Goal: Book appointment/travel/reservation

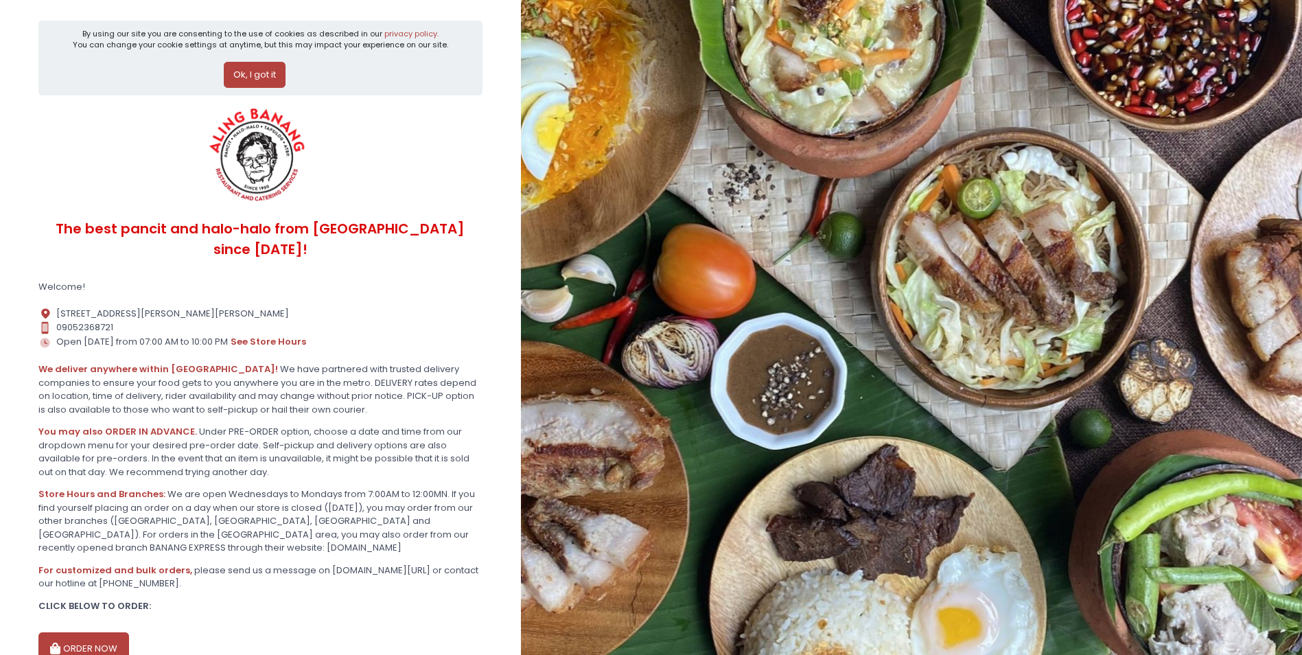
scroll to position [59, 0]
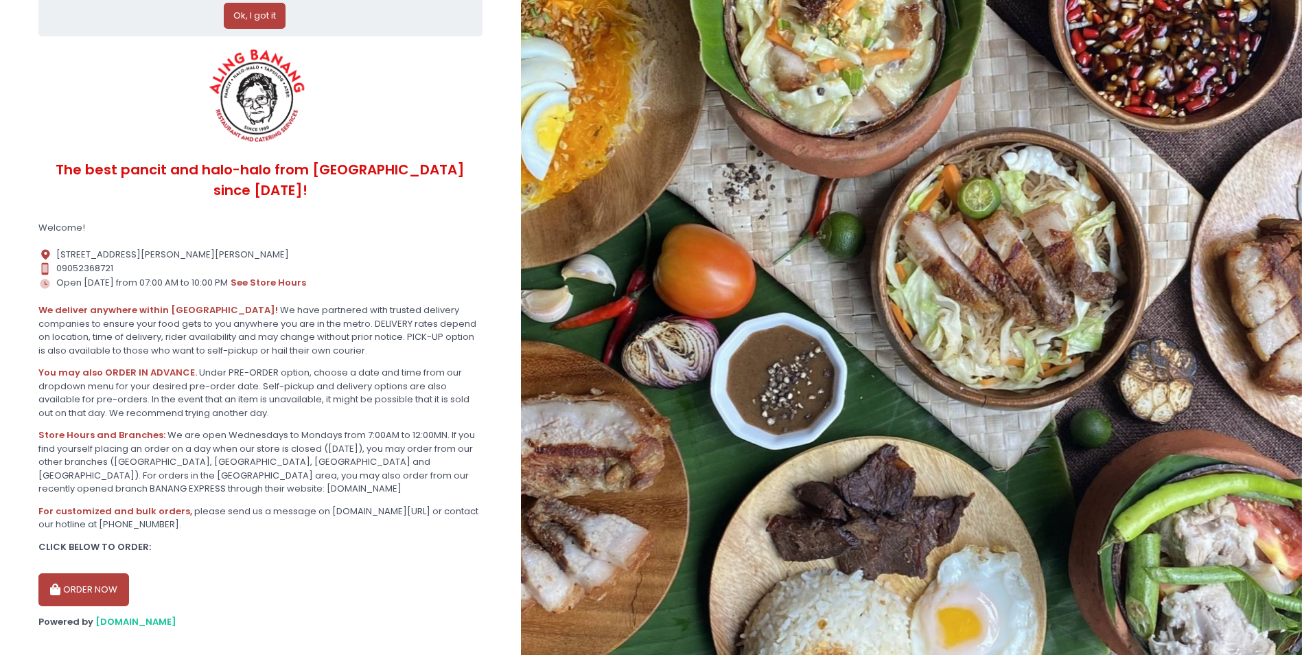
click at [85, 573] on button "ORDER NOW" at bounding box center [83, 589] width 91 height 33
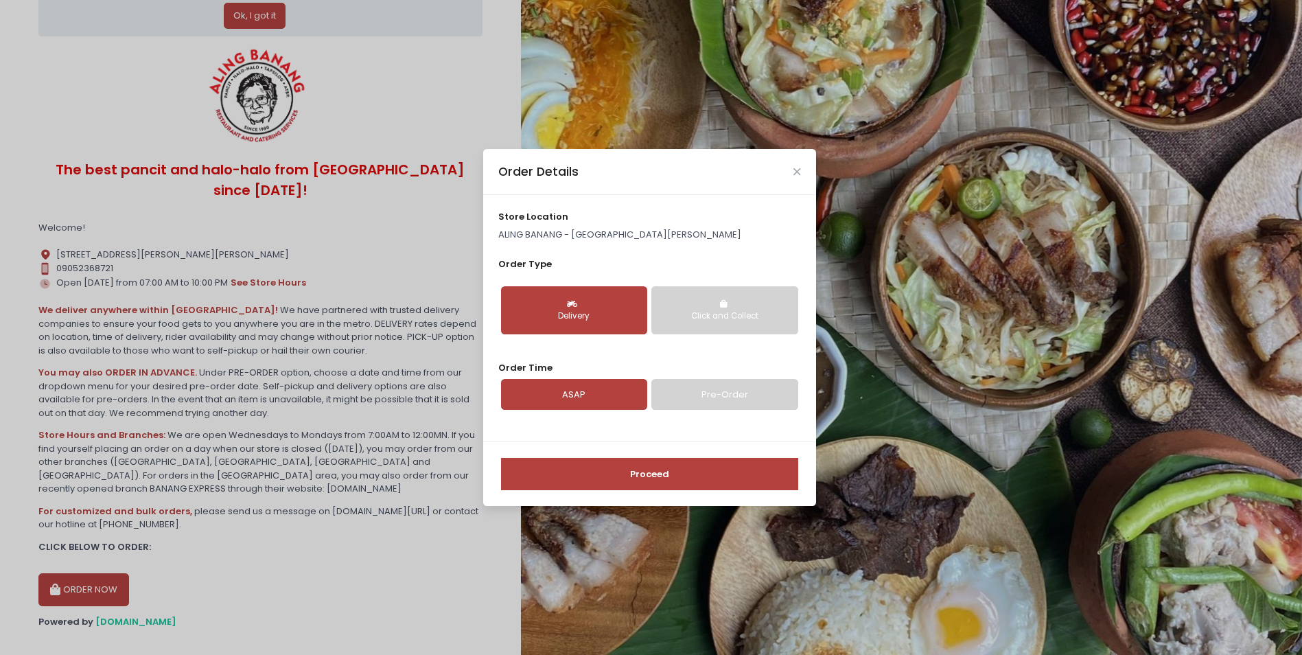
click at [737, 394] on link "Pre-Order" at bounding box center [724, 395] width 146 height 32
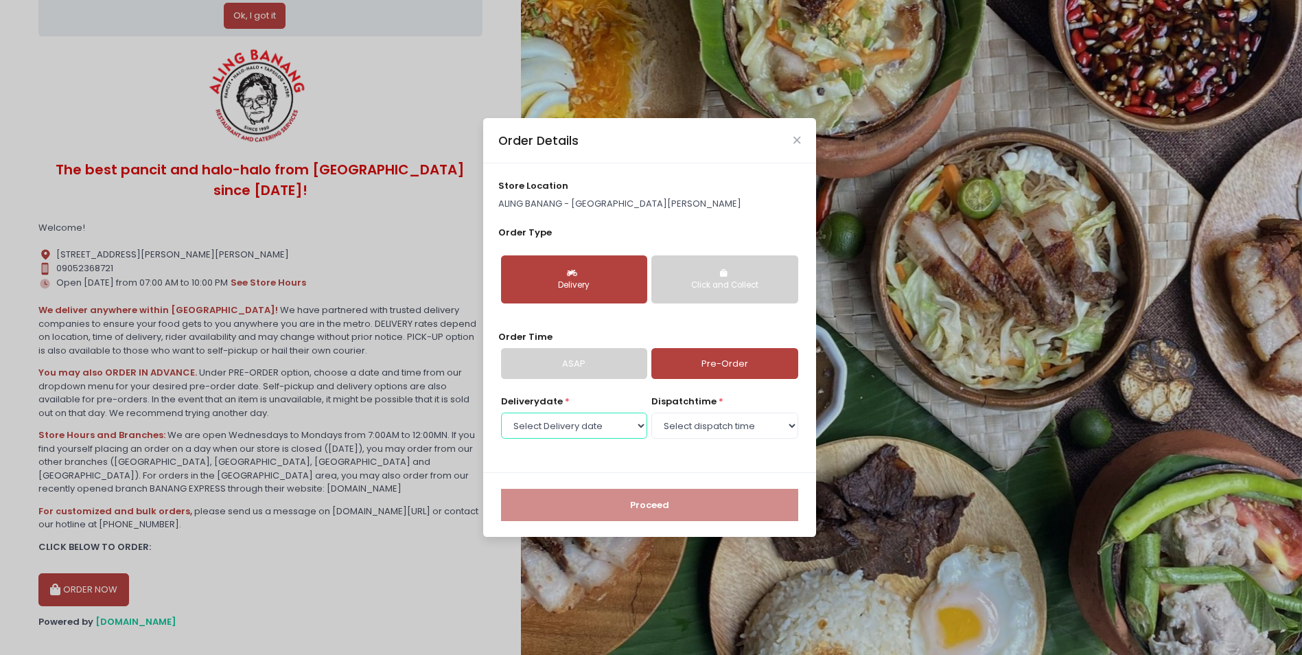
click at [614, 427] on select "Select Delivery date [DATE] [DATE] [DATE] [DATE] [DATE] [DATE] [DATE]" at bounding box center [574, 425] width 146 height 26
select select "[DATE]"
click at [501, 412] on select "Select Delivery date [DATE] [DATE] [DATE] [DATE] [DATE] [DATE] [DATE]" at bounding box center [574, 425] width 146 height 26
click at [714, 421] on select "Select dispatch time 07:00 AM - 07:30 AM 07:30 AM - 08:00 AM 08:00 AM - 08:30 A…" at bounding box center [724, 425] width 146 height 26
select select "13:30"
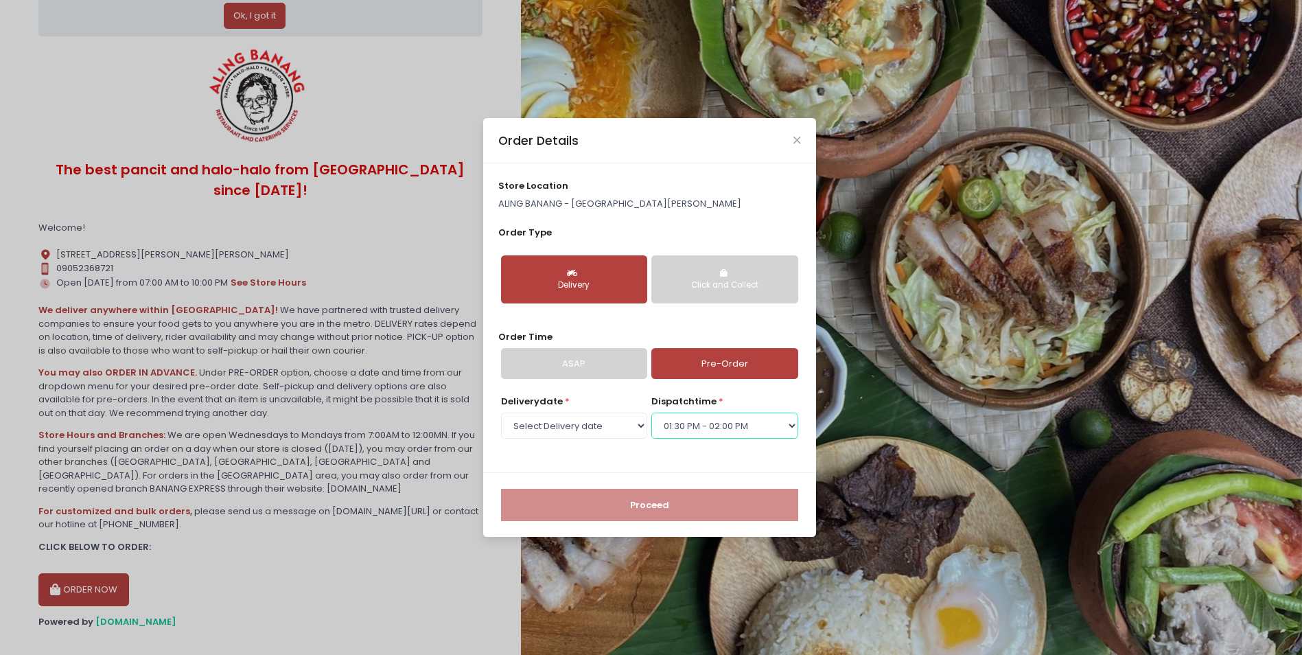
click at [651, 412] on select "Select dispatch time 07:00 AM - 07:30 AM 07:30 AM - 08:00 AM 08:00 AM - 08:30 A…" at bounding box center [724, 425] width 146 height 26
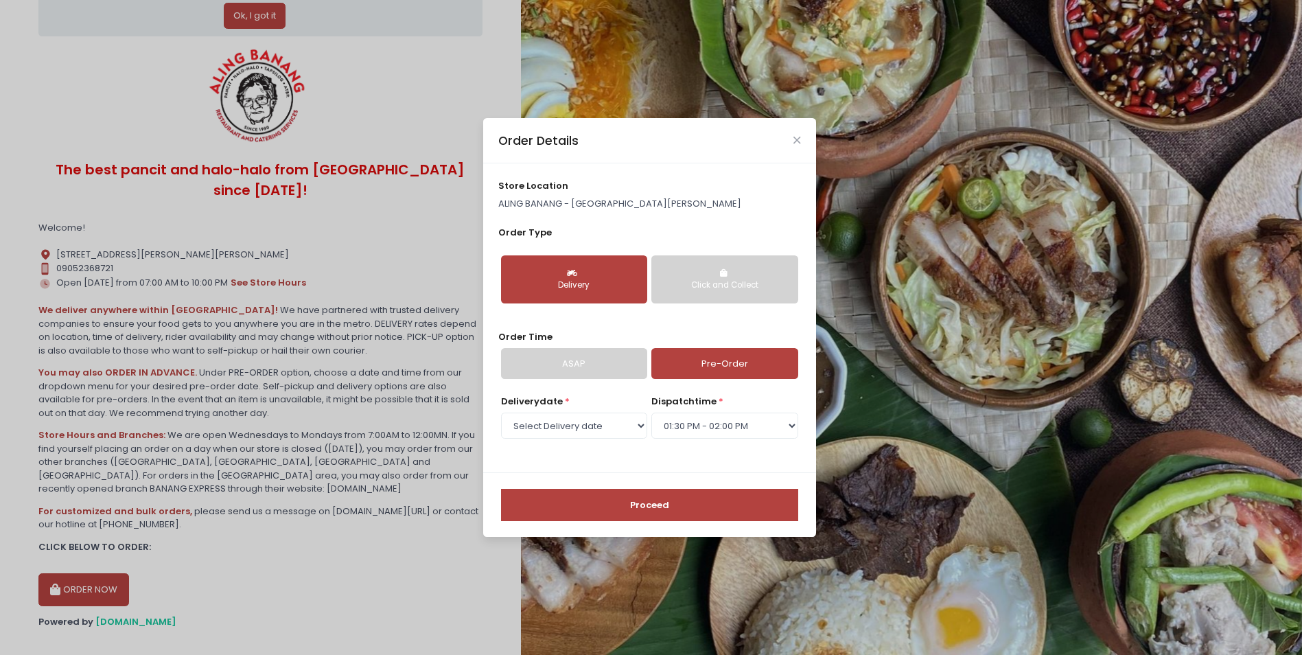
click at [677, 506] on button "Proceed" at bounding box center [649, 505] width 297 height 33
